Goal: Task Accomplishment & Management: Use online tool/utility

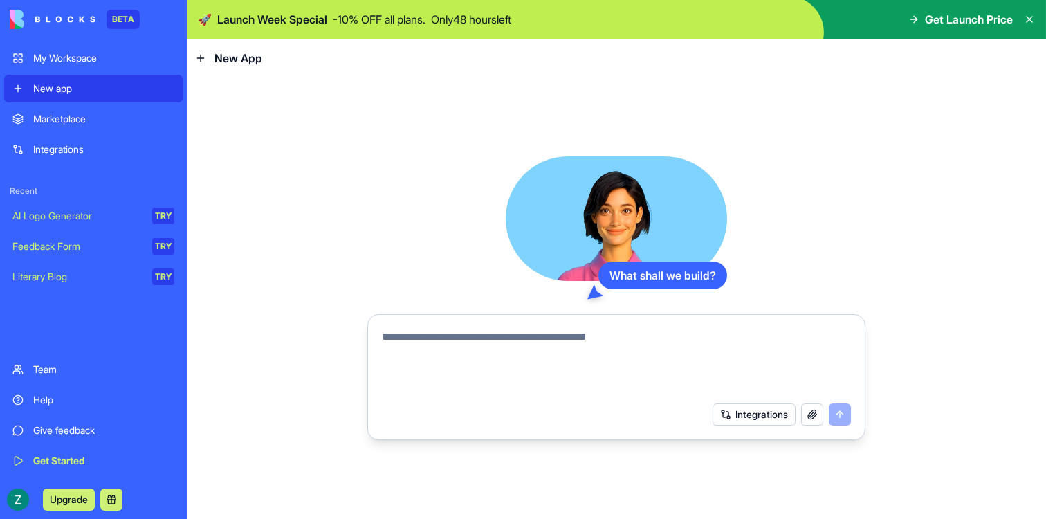
click at [795, 179] on div "What shall we build? Integrations" at bounding box center [616, 298] width 498 height 284
click at [537, 390] on textarea at bounding box center [616, 362] width 469 height 66
click at [450, 350] on textarea at bounding box center [616, 362] width 469 height 66
click at [730, 418] on button "Integrations" at bounding box center [753, 414] width 83 height 22
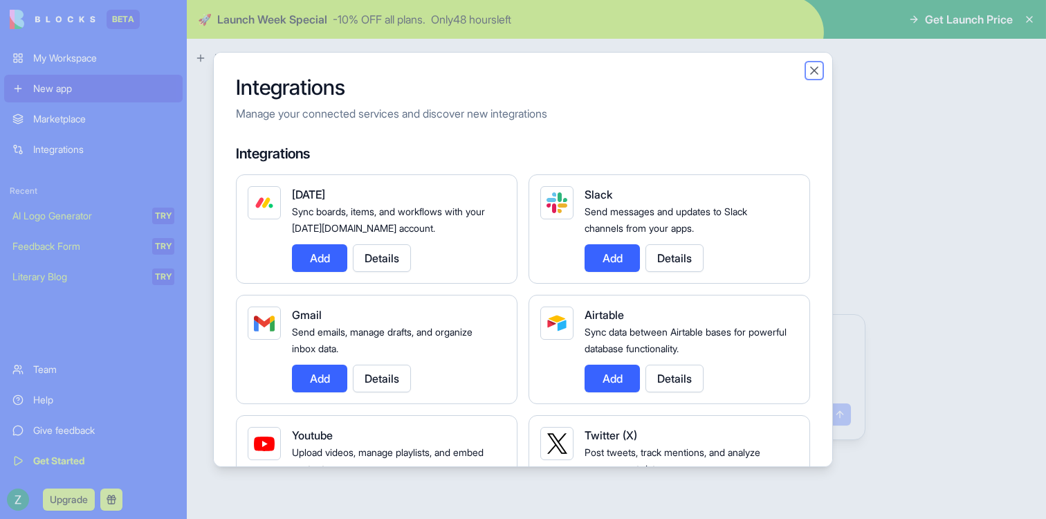
click at [817, 70] on button "Close" at bounding box center [814, 71] width 14 height 14
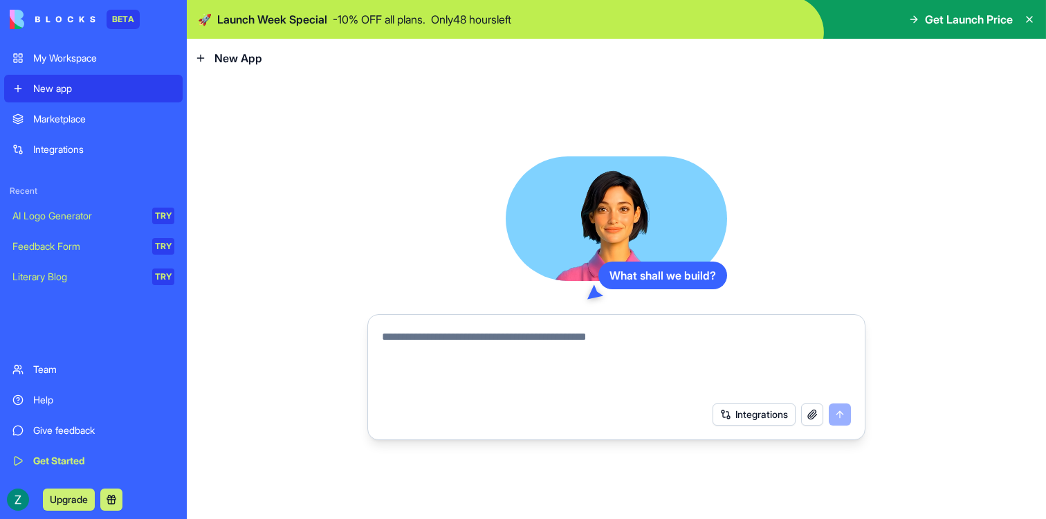
click at [588, 331] on textarea at bounding box center [616, 362] width 469 height 66
click at [611, 355] on textarea at bounding box center [616, 362] width 469 height 66
type textarea "*"
click at [593, 359] on textarea at bounding box center [616, 362] width 469 height 66
type textarea "**********"
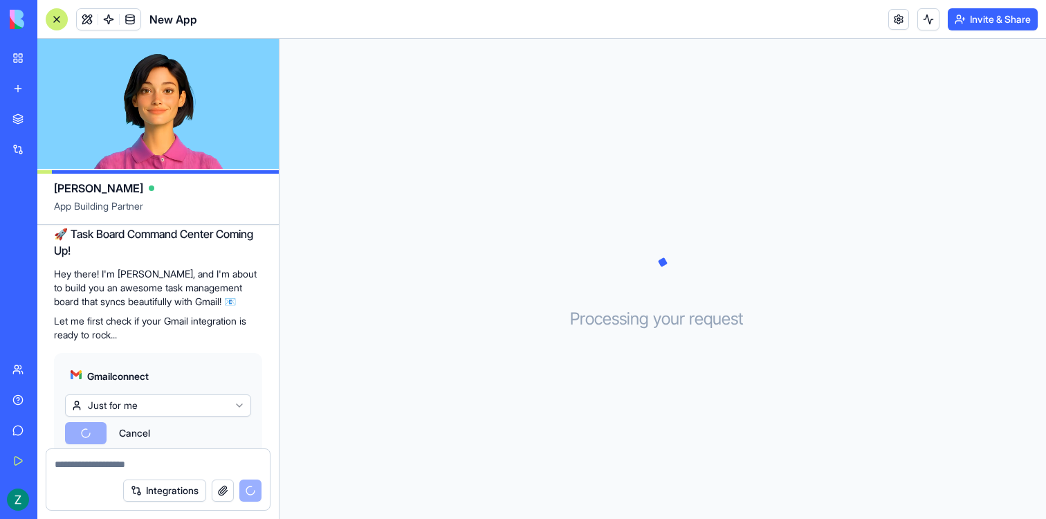
scroll to position [122, 0]
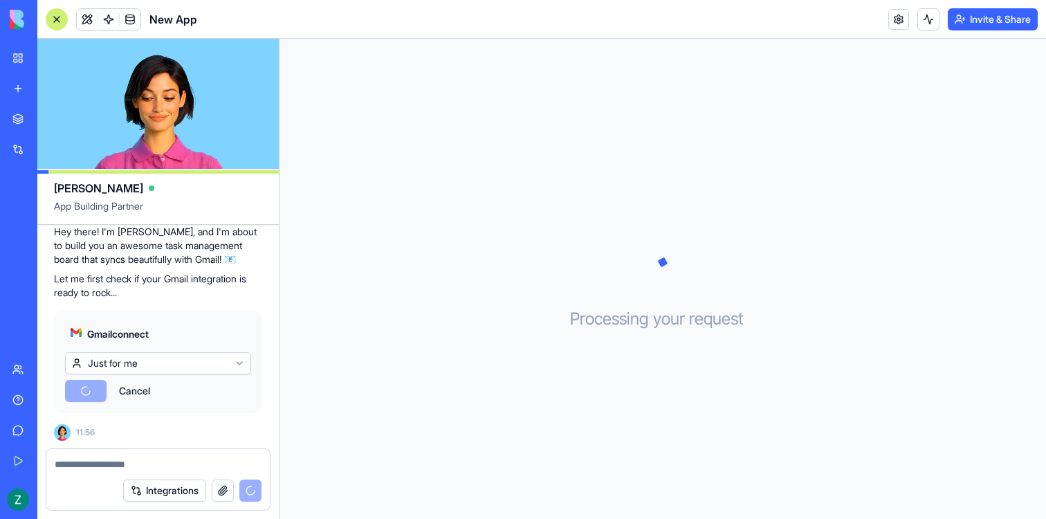
click at [136, 365] on html "BETA My Workspace New app Marketplace Integrations Recent New App AI Logo Gener…" at bounding box center [523, 259] width 1046 height 519
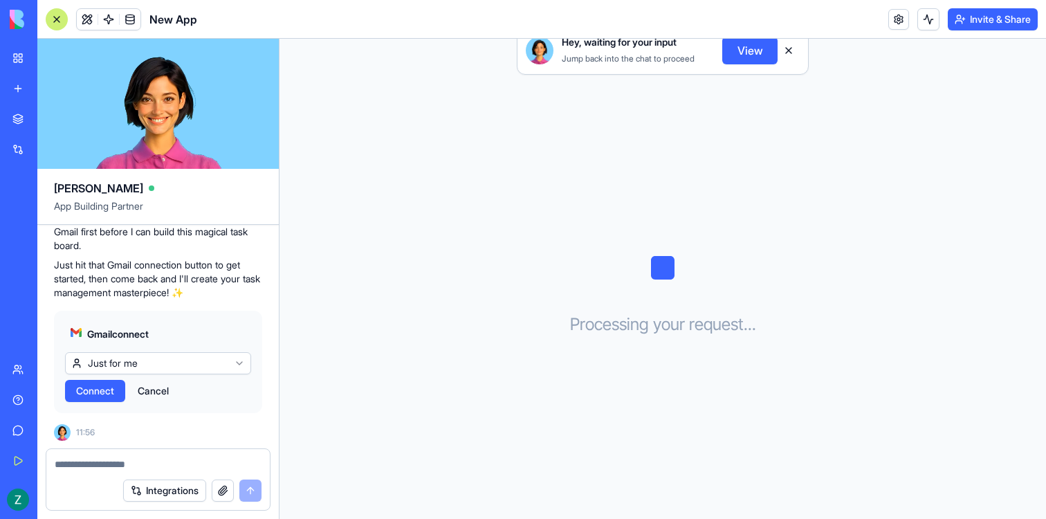
click at [165, 367] on html "BETA My Workspace New app Marketplace Integrations Recent New App AI Logo Gener…" at bounding box center [523, 259] width 1046 height 519
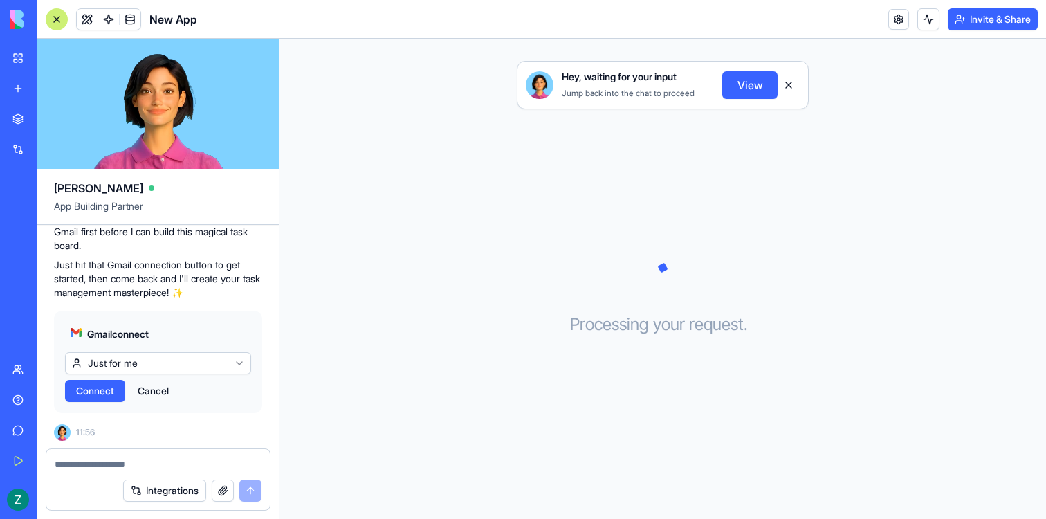
click at [102, 387] on span "Connect" at bounding box center [95, 391] width 38 height 14
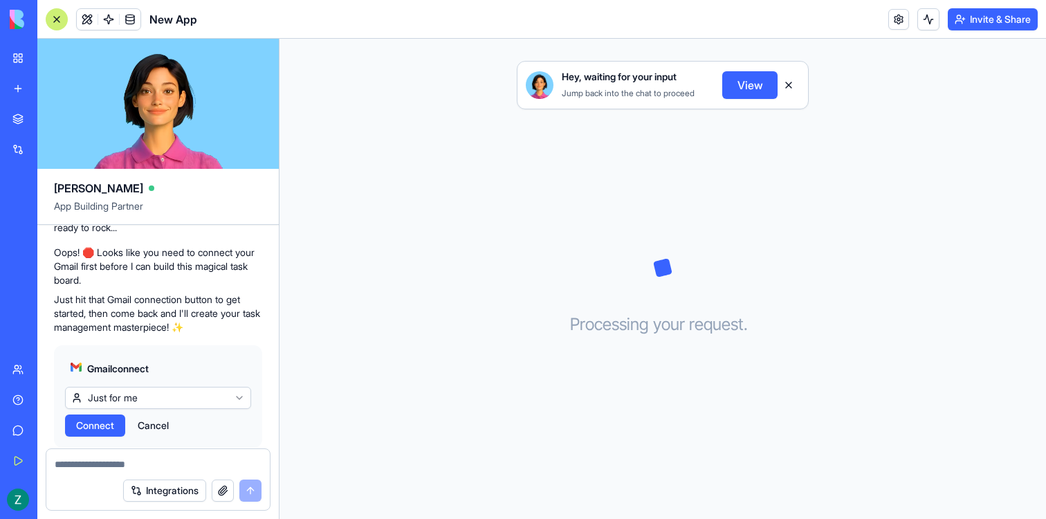
scroll to position [169, 0]
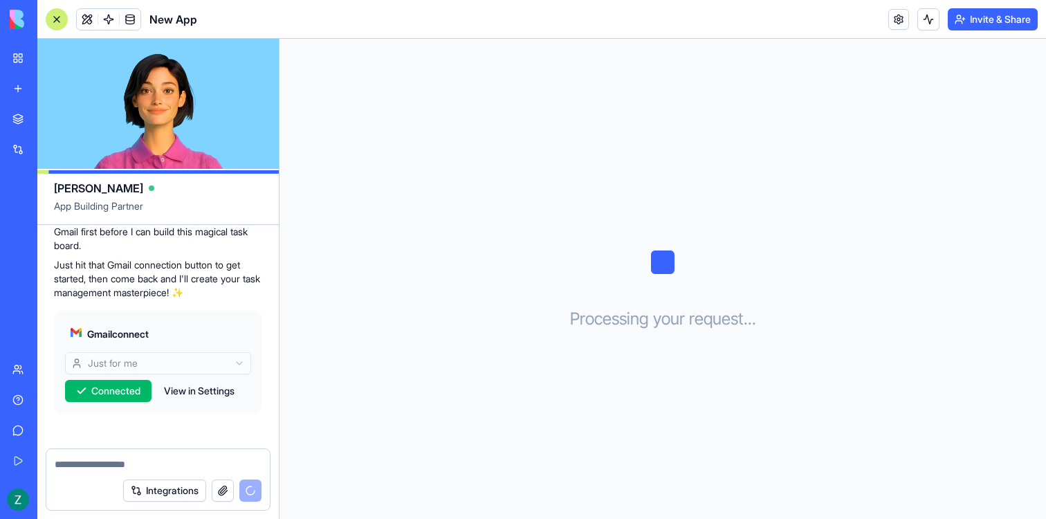
scroll to position [318, 0]
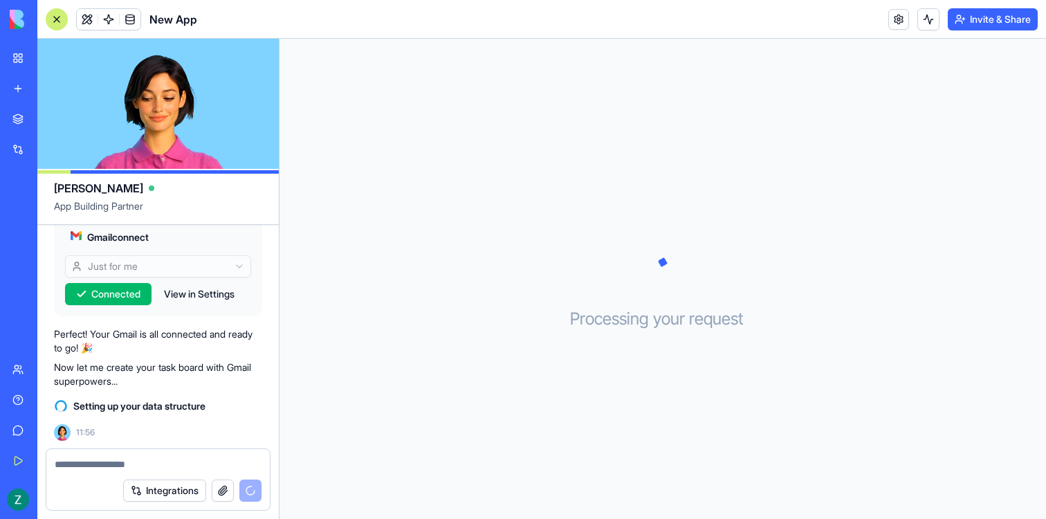
click at [151, 463] on textarea at bounding box center [158, 464] width 207 height 14
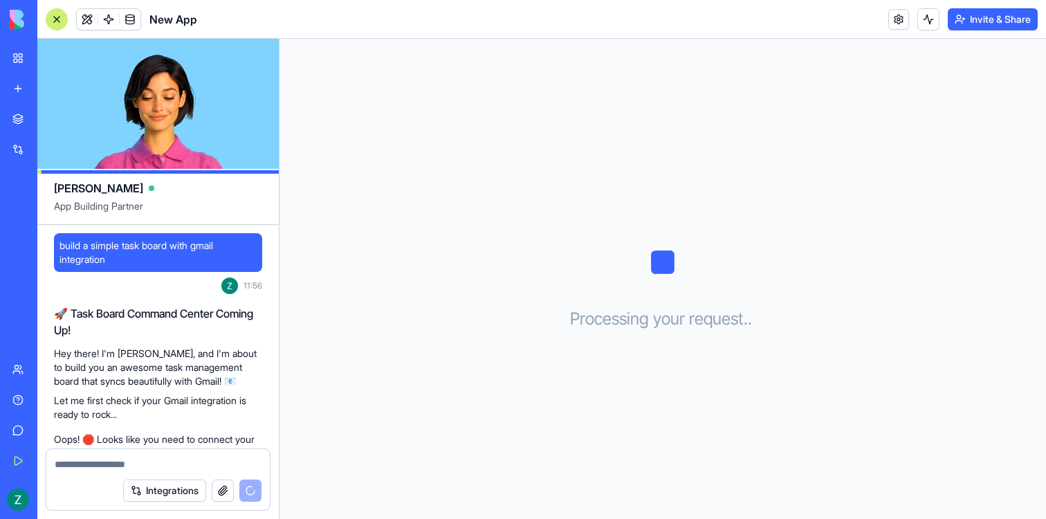
scroll to position [343, 0]
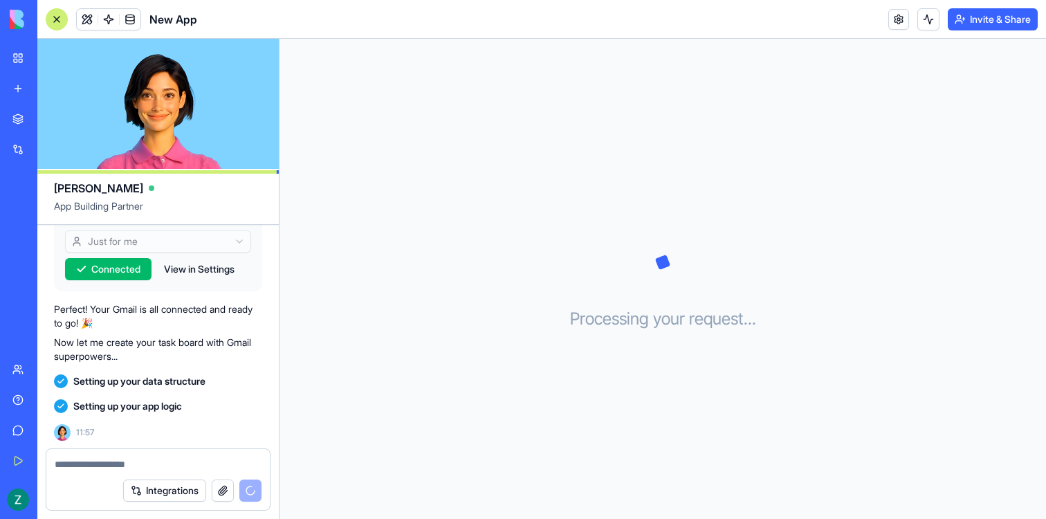
click at [936, 32] on header "New App Invite & Share" at bounding box center [541, 19] width 1008 height 39
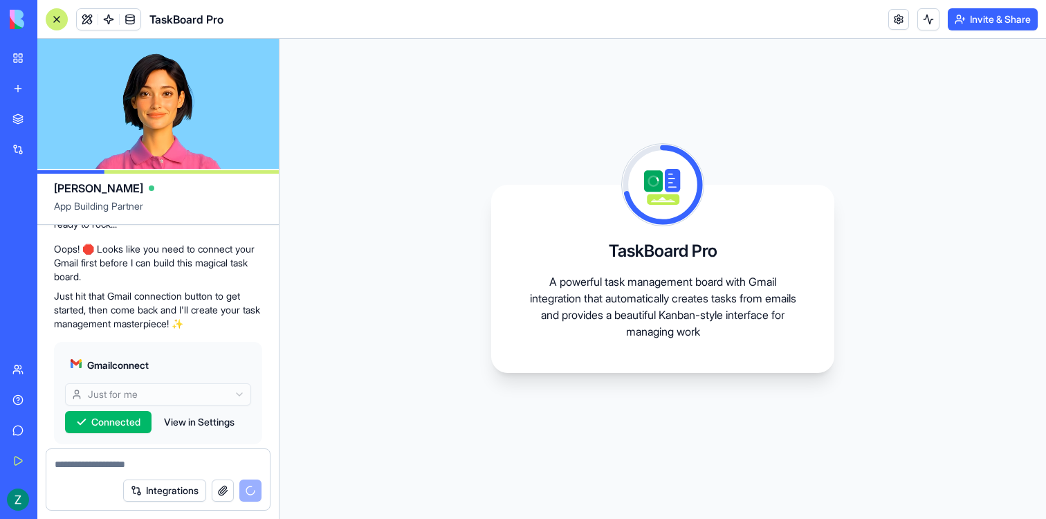
scroll to position [231, 0]
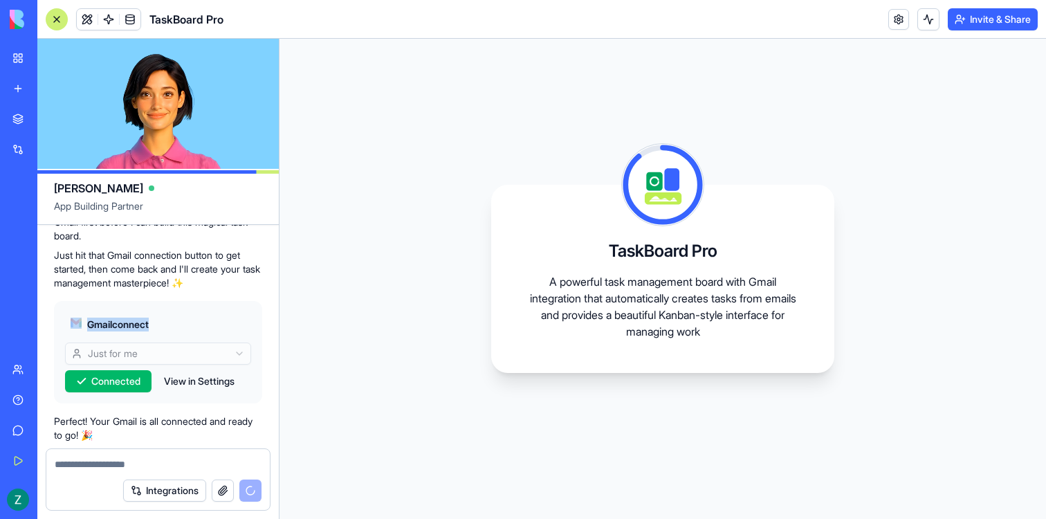
drag, startPoint x: 64, startPoint y: 320, endPoint x: 154, endPoint y: 322, distance: 89.9
click at [154, 322] on div "Gmail connect" at bounding box center [158, 324] width 186 height 25
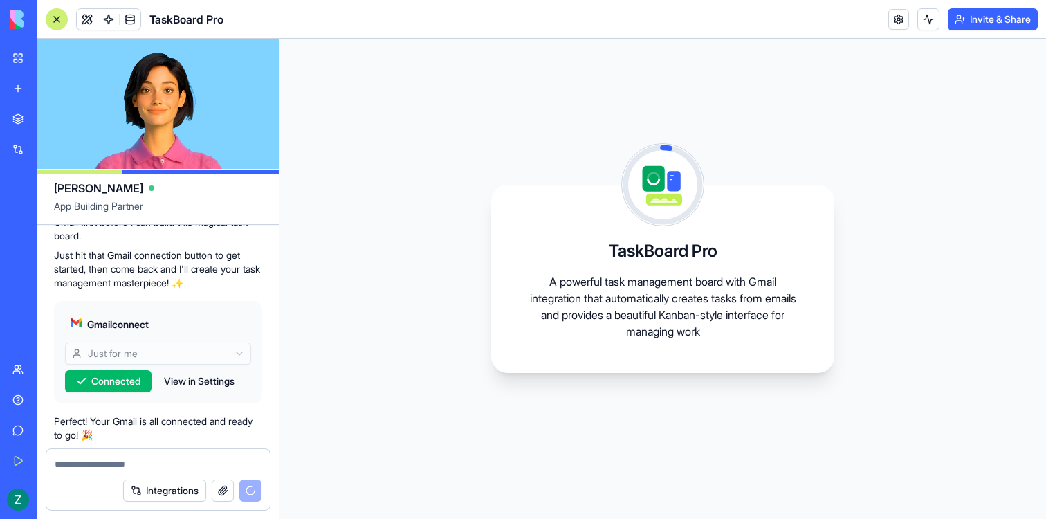
click at [143, 324] on span "Gmail connect" at bounding box center [118, 324] width 62 height 14
click at [111, 318] on span "Gmail connect" at bounding box center [118, 324] width 62 height 14
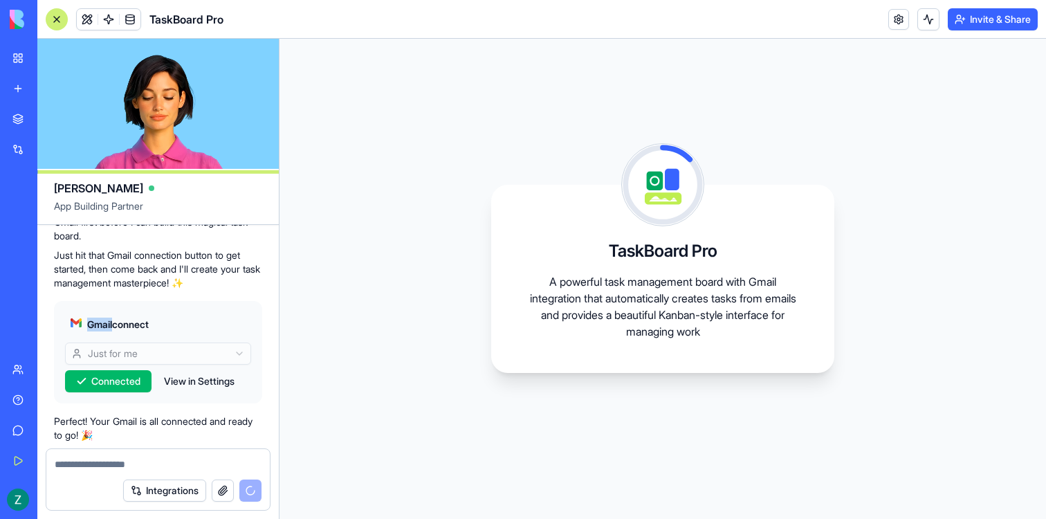
click at [111, 318] on span "Gmail connect" at bounding box center [118, 324] width 62 height 14
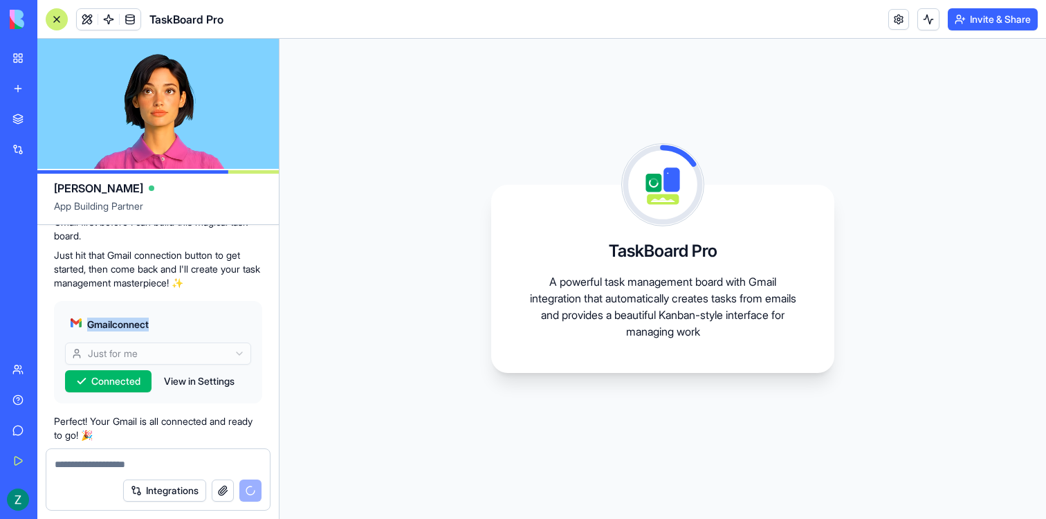
click at [111, 318] on span "Gmail connect" at bounding box center [118, 324] width 62 height 14
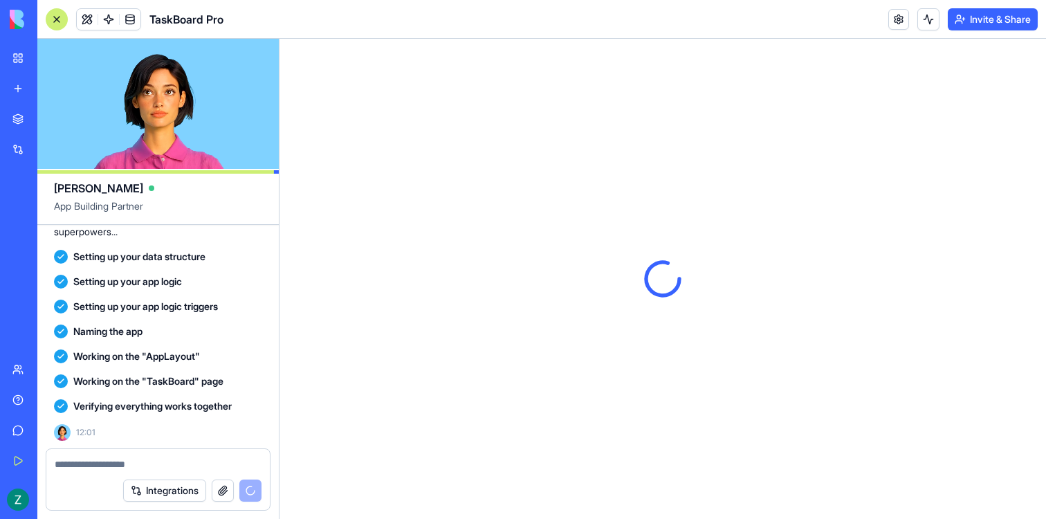
scroll to position [0, 0]
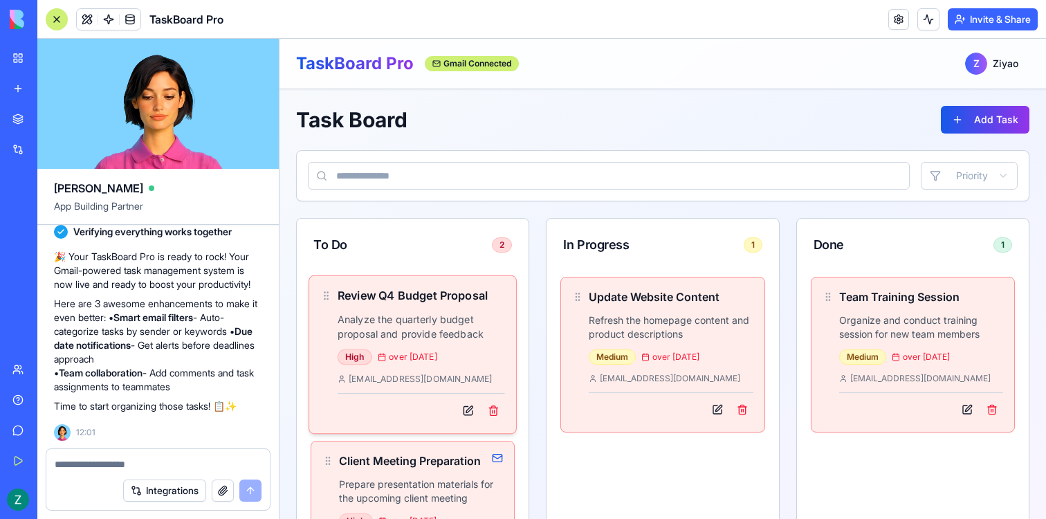
scroll to position [66, 0]
